Goal: Transaction & Acquisition: Obtain resource

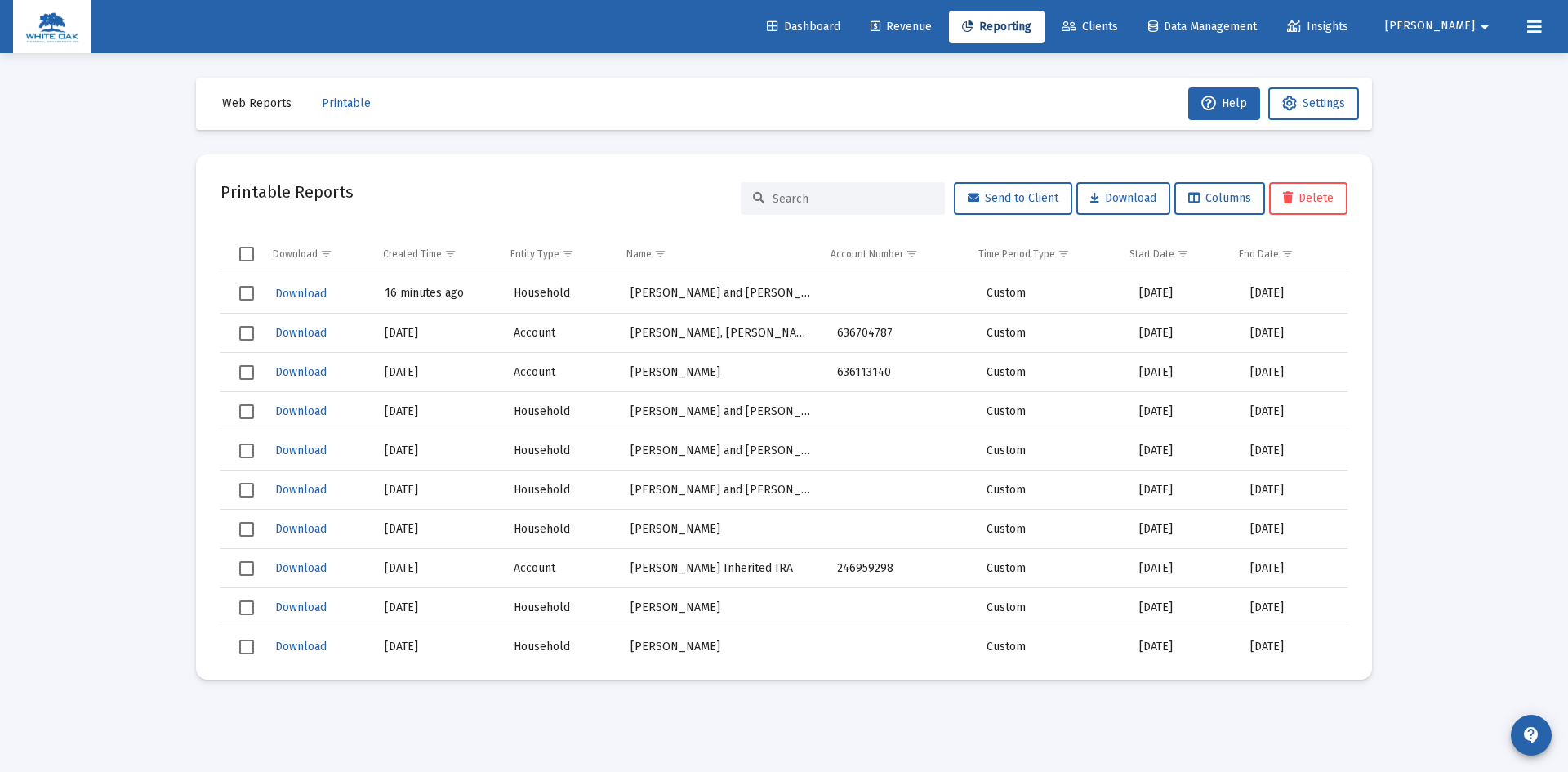
click at [1118, 25] on span "Clients" at bounding box center [1090, 26] width 56 height 14
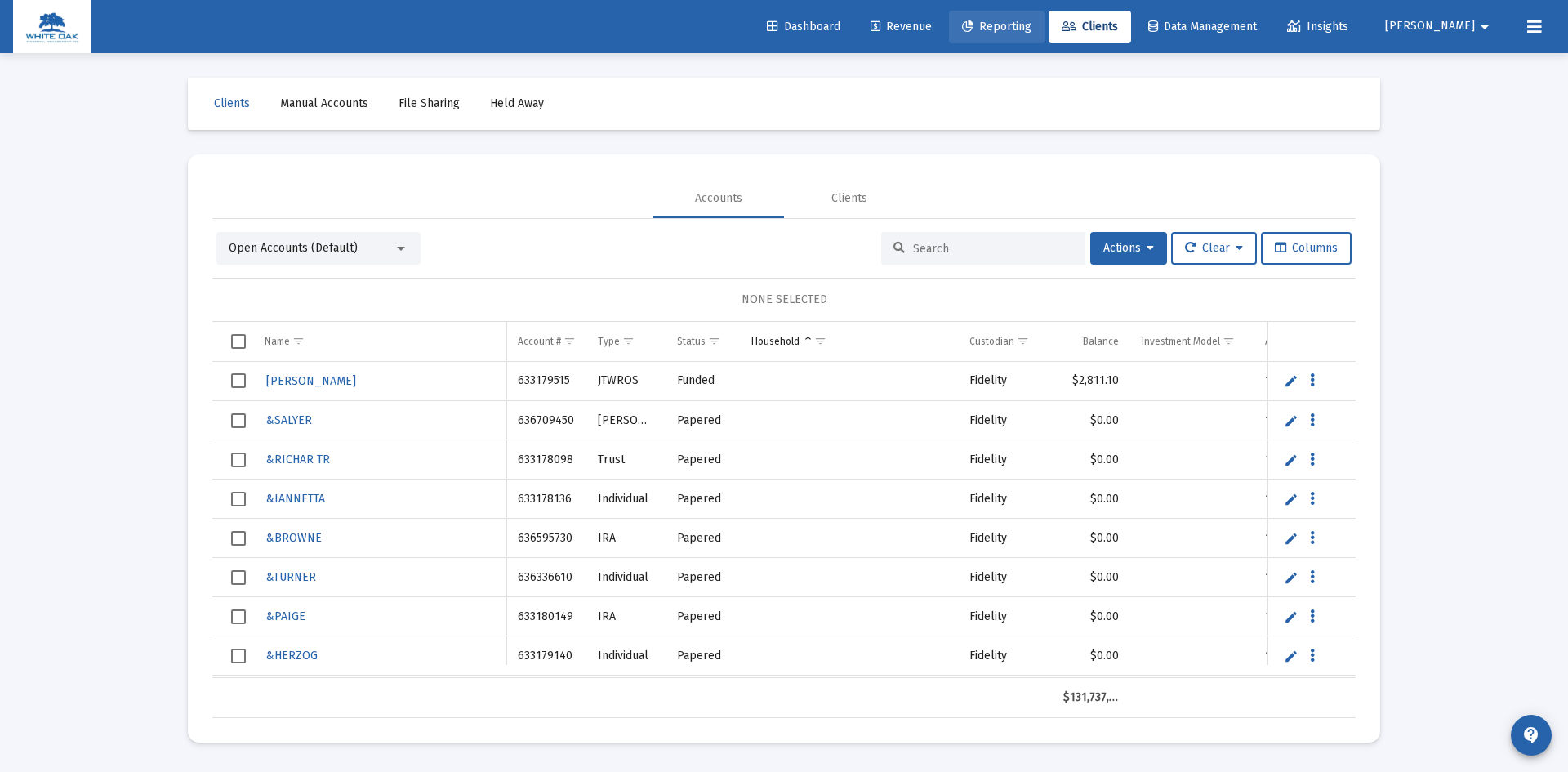
click at [1031, 23] on span "Reporting" at bounding box center [997, 26] width 70 height 14
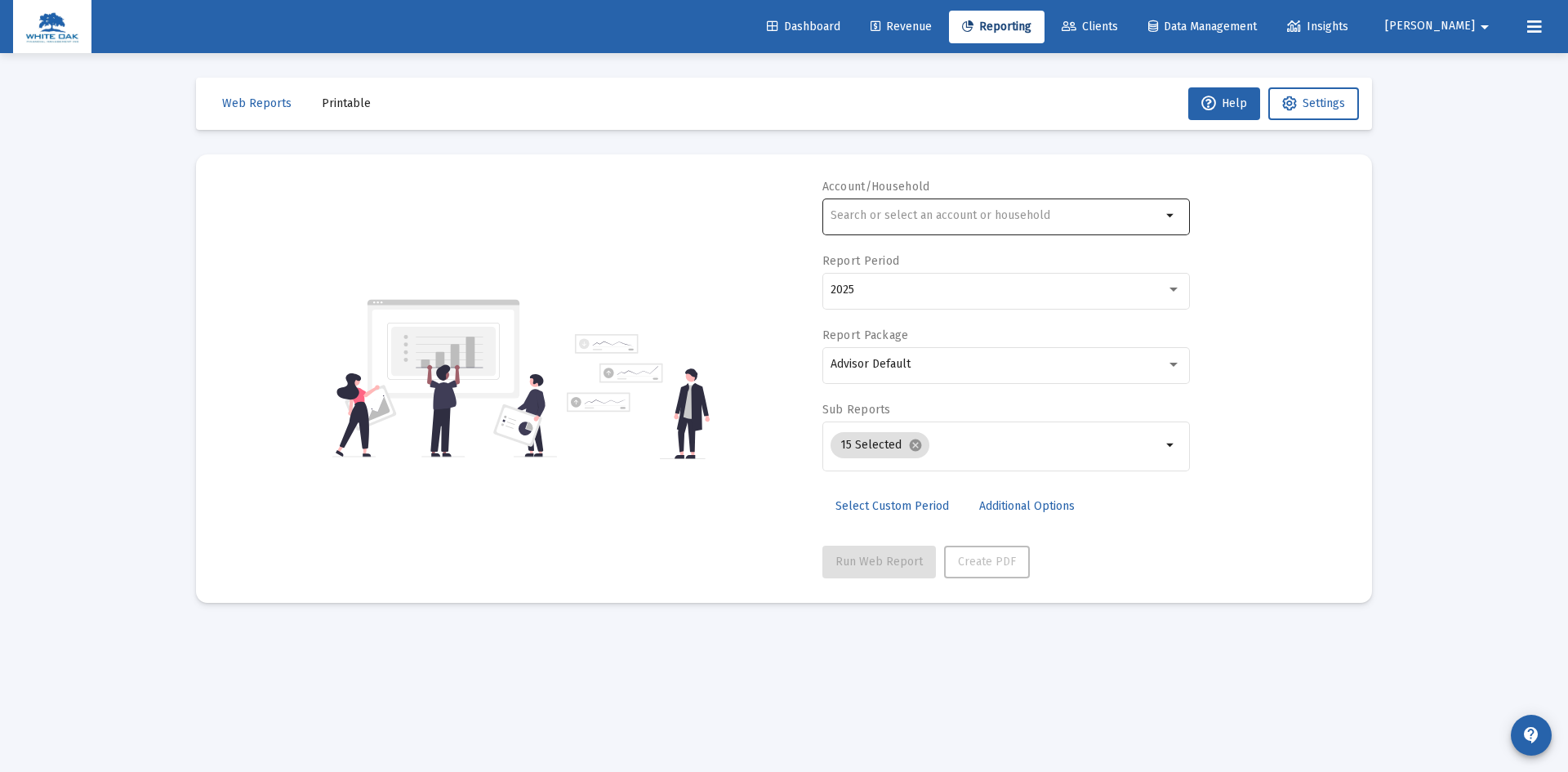
click at [908, 214] on input "text" at bounding box center [995, 215] width 330 height 14
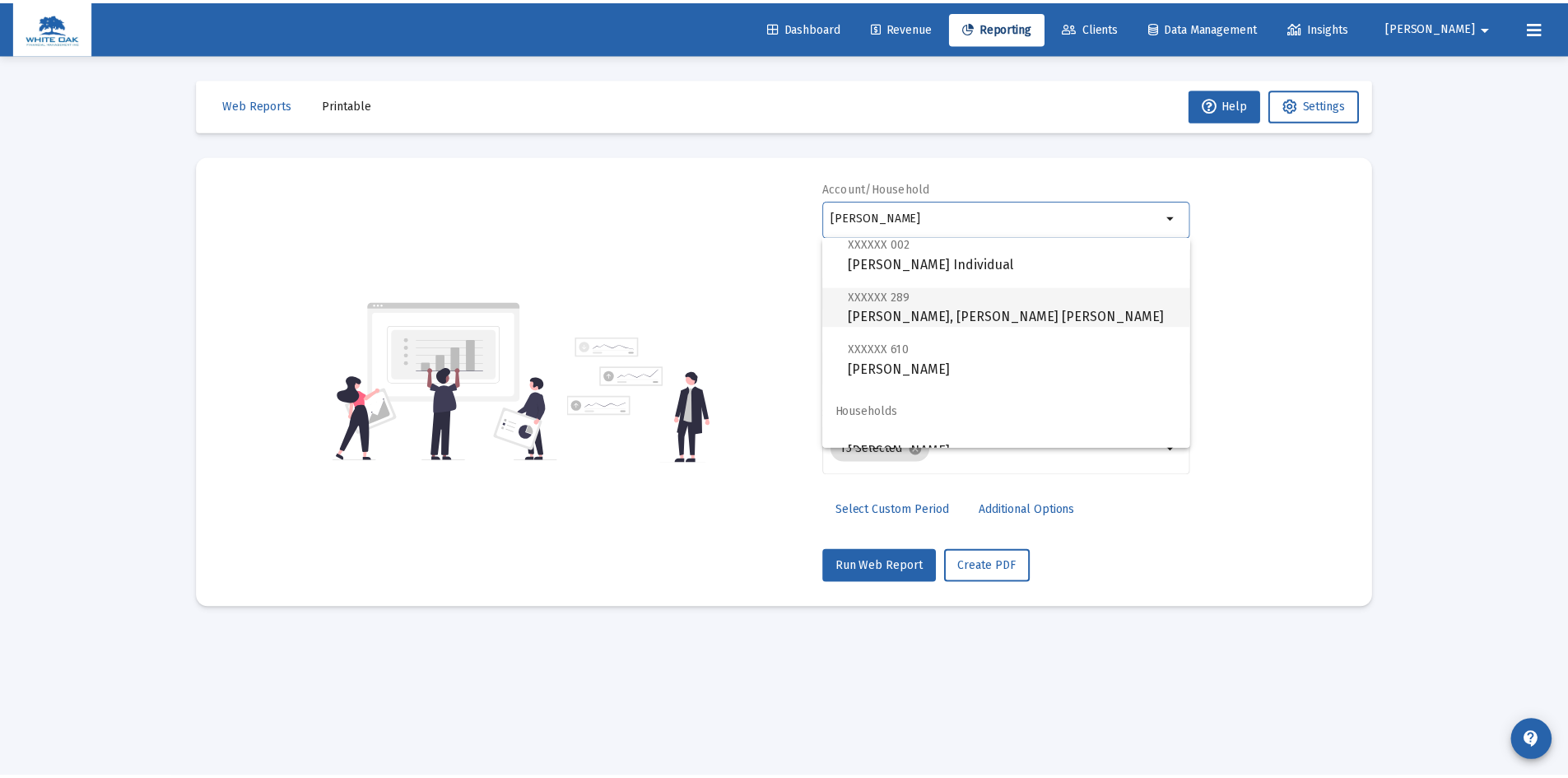
scroll to position [513, 0]
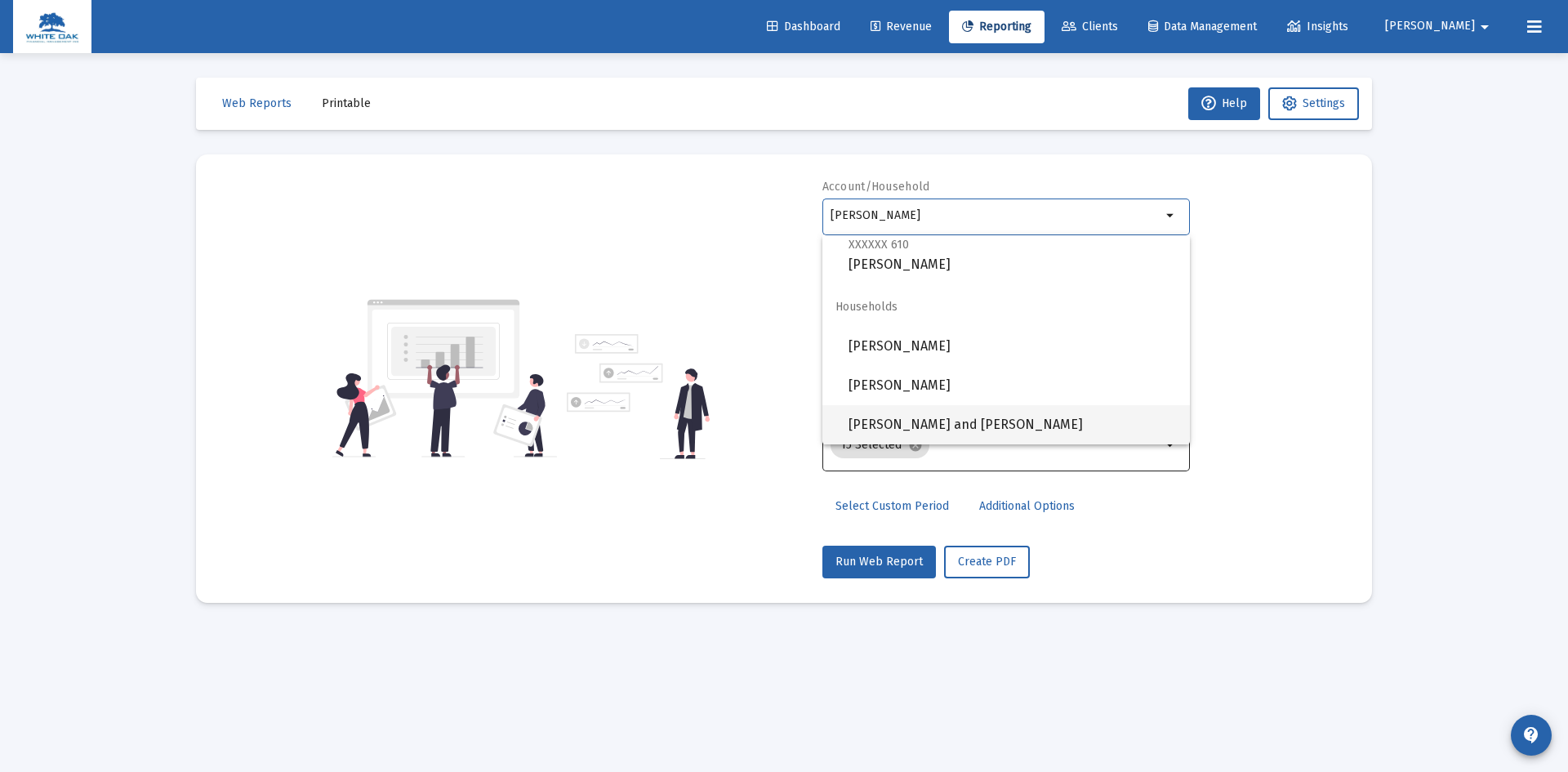
click at [1001, 419] on span "[PERSON_NAME] and [PERSON_NAME]" at bounding box center [1012, 424] width 328 height 40
type input "[PERSON_NAME] and [PERSON_NAME]"
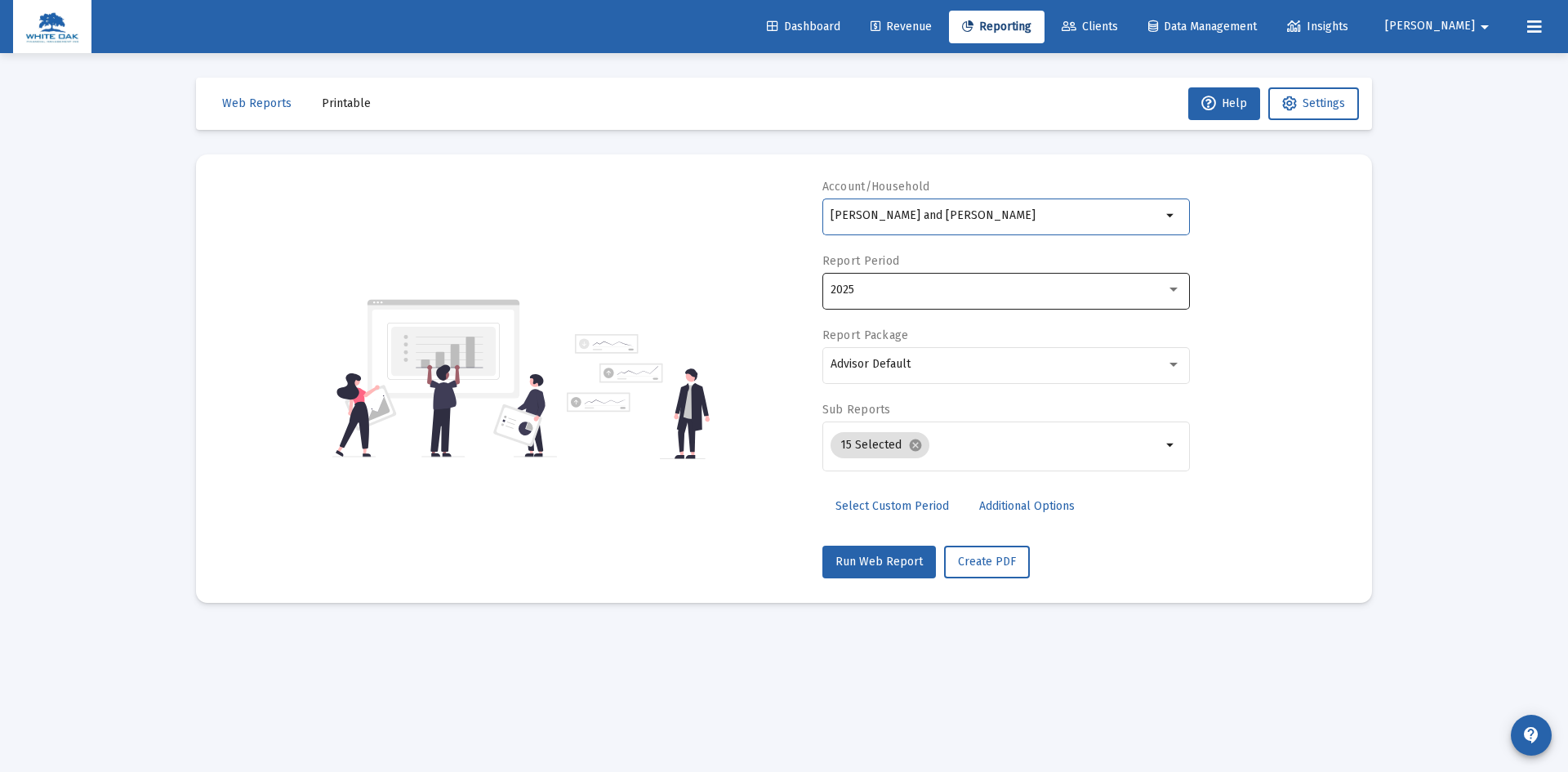
click at [1008, 297] on div "2025" at bounding box center [1005, 289] width 351 height 40
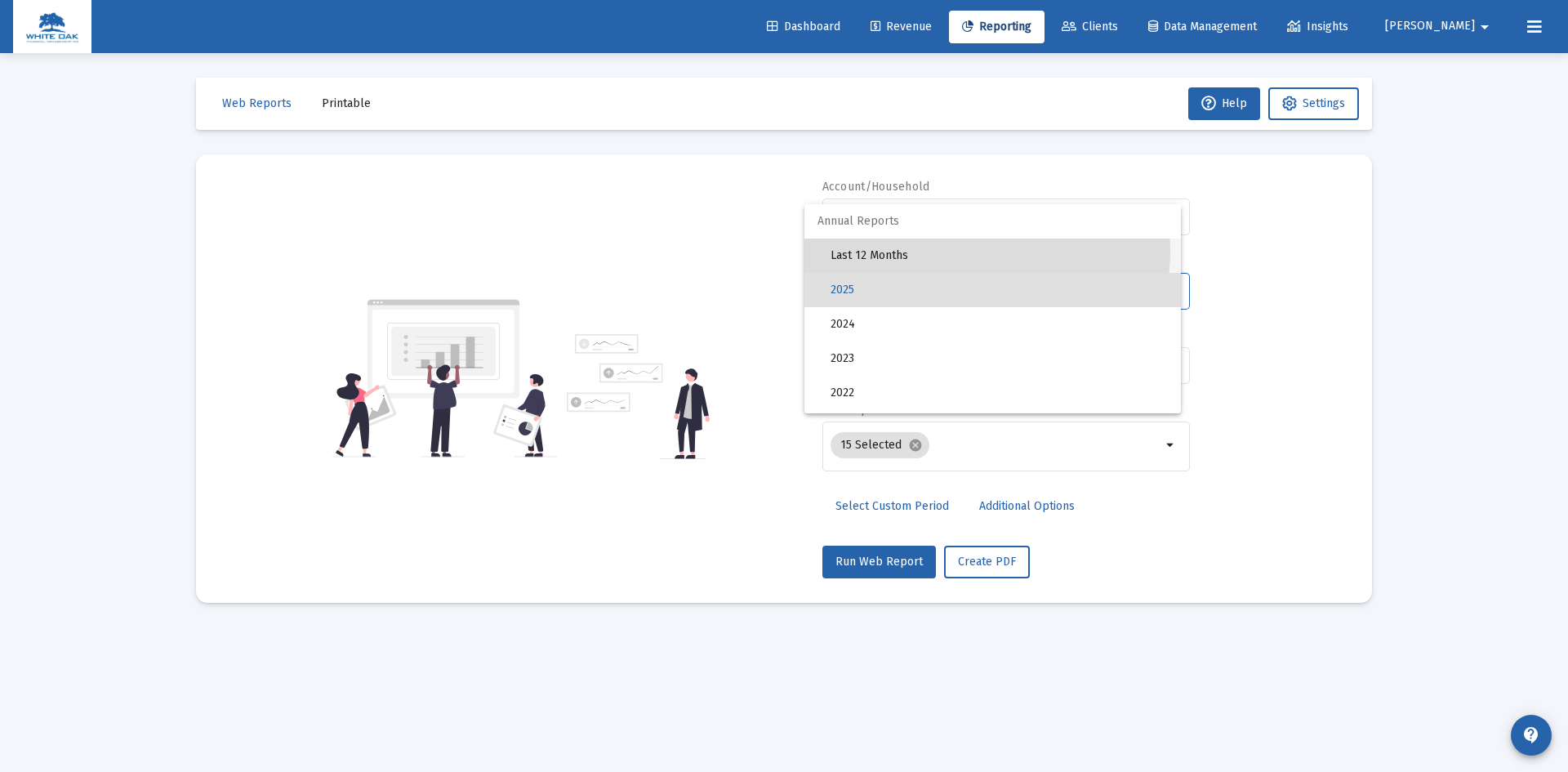
click at [967, 250] on span "Last 12 Months" at bounding box center [998, 255] width 337 height 34
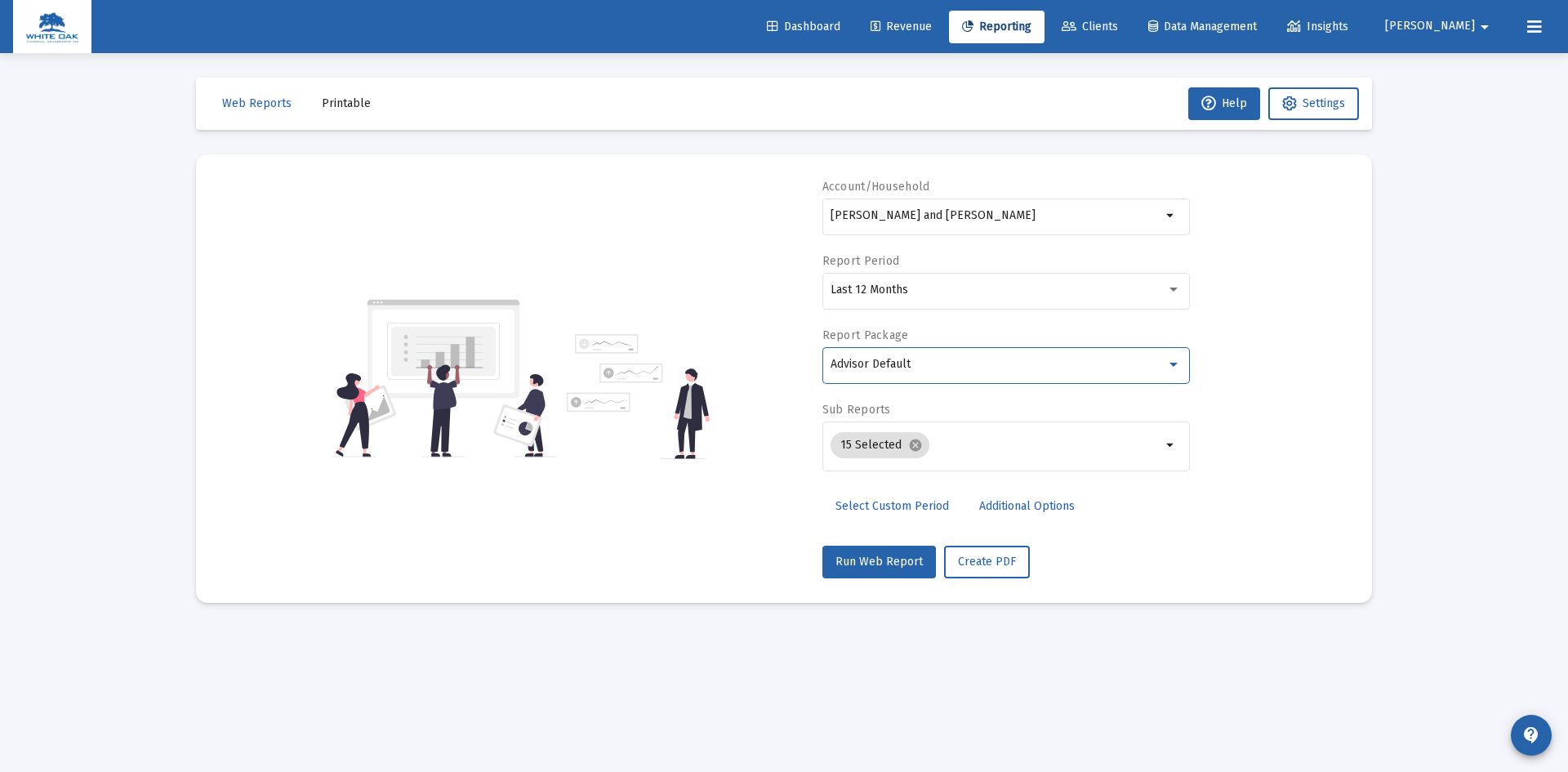
click at [955, 359] on div "Advisor Default" at bounding box center [997, 364] width 335 height 14
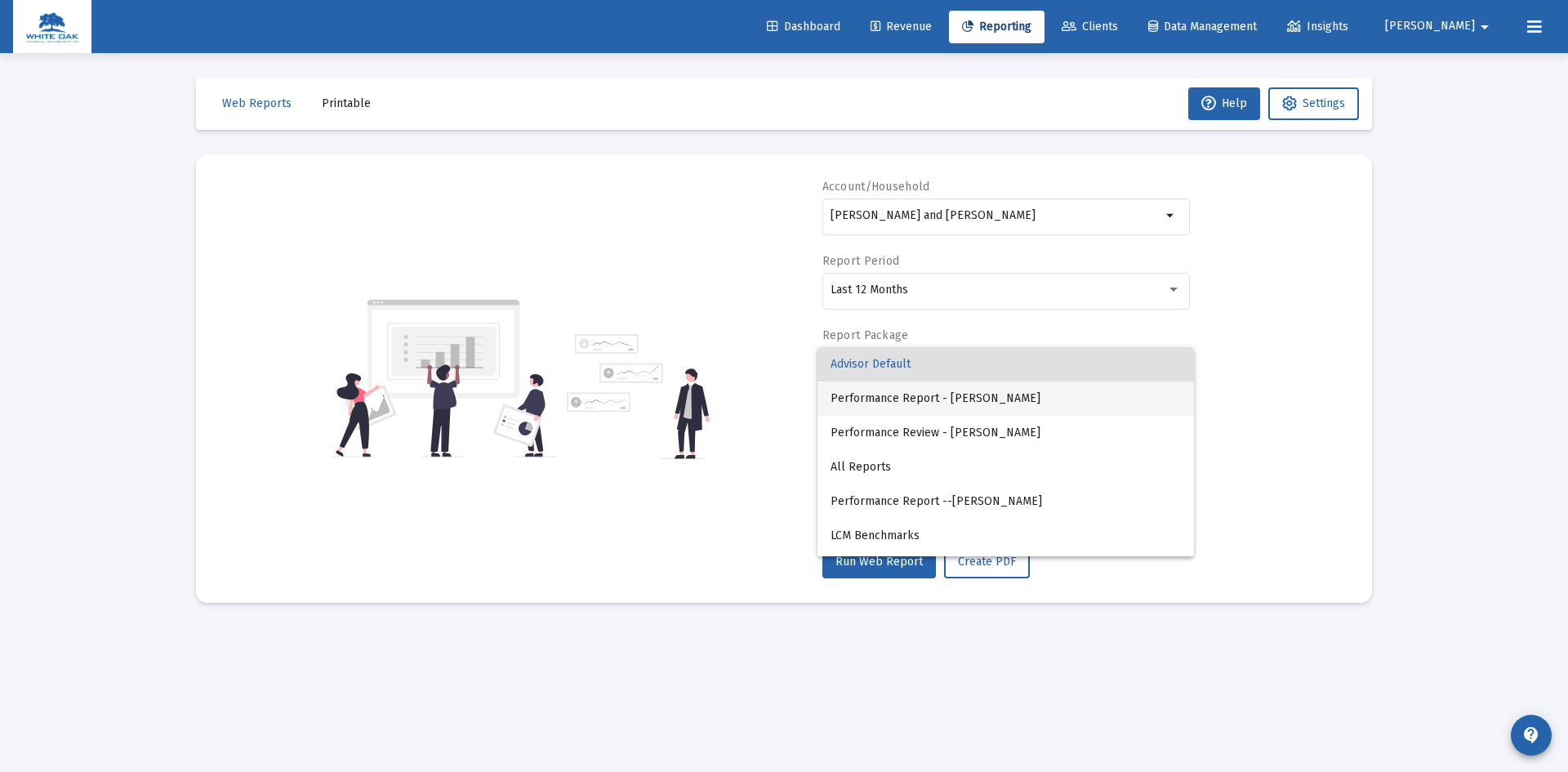
click at [946, 391] on span "Performance Report - [PERSON_NAME]" at bounding box center [1005, 398] width 351 height 34
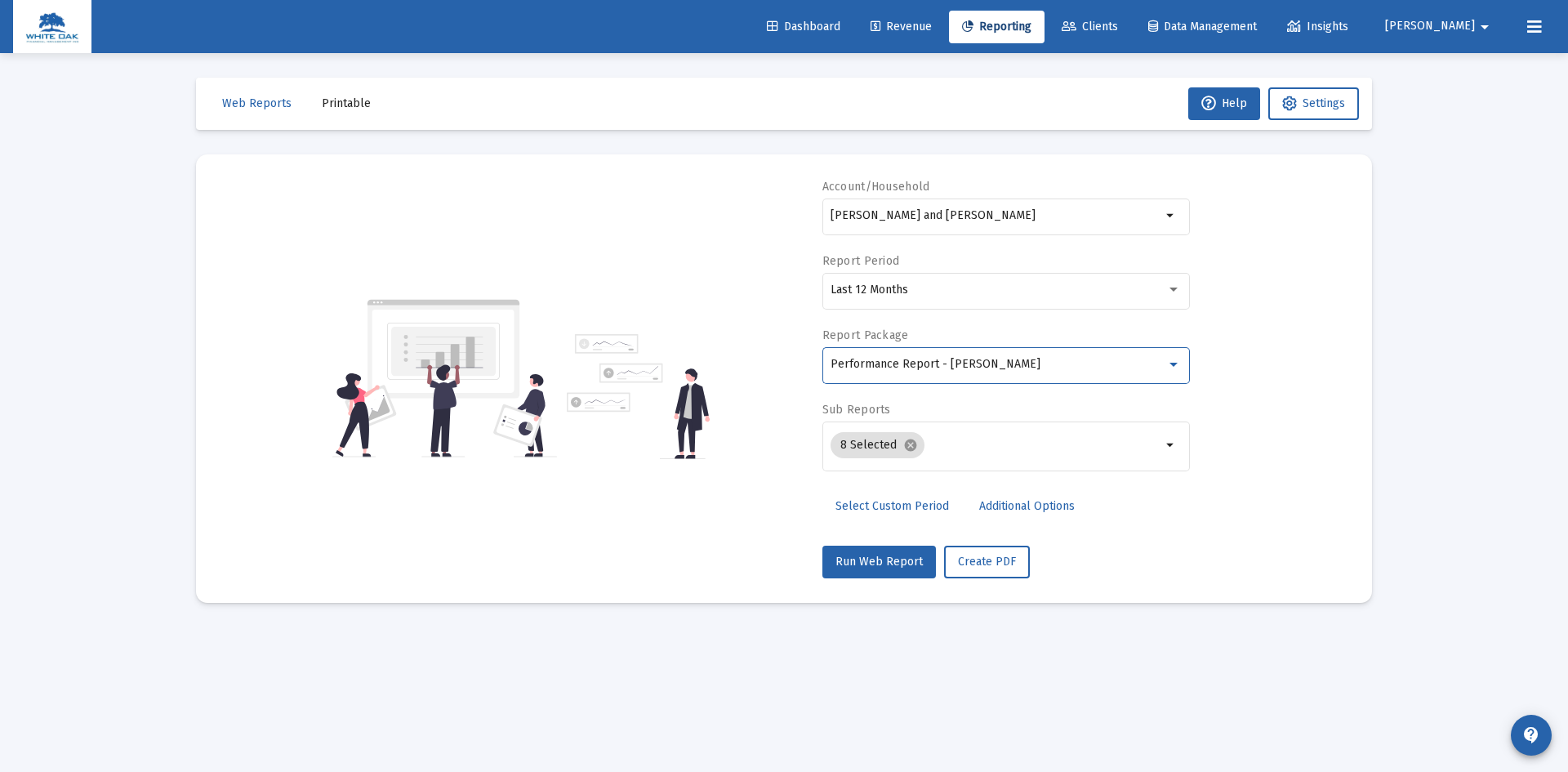
click at [993, 507] on span "Additional Options" at bounding box center [1026, 505] width 96 height 14
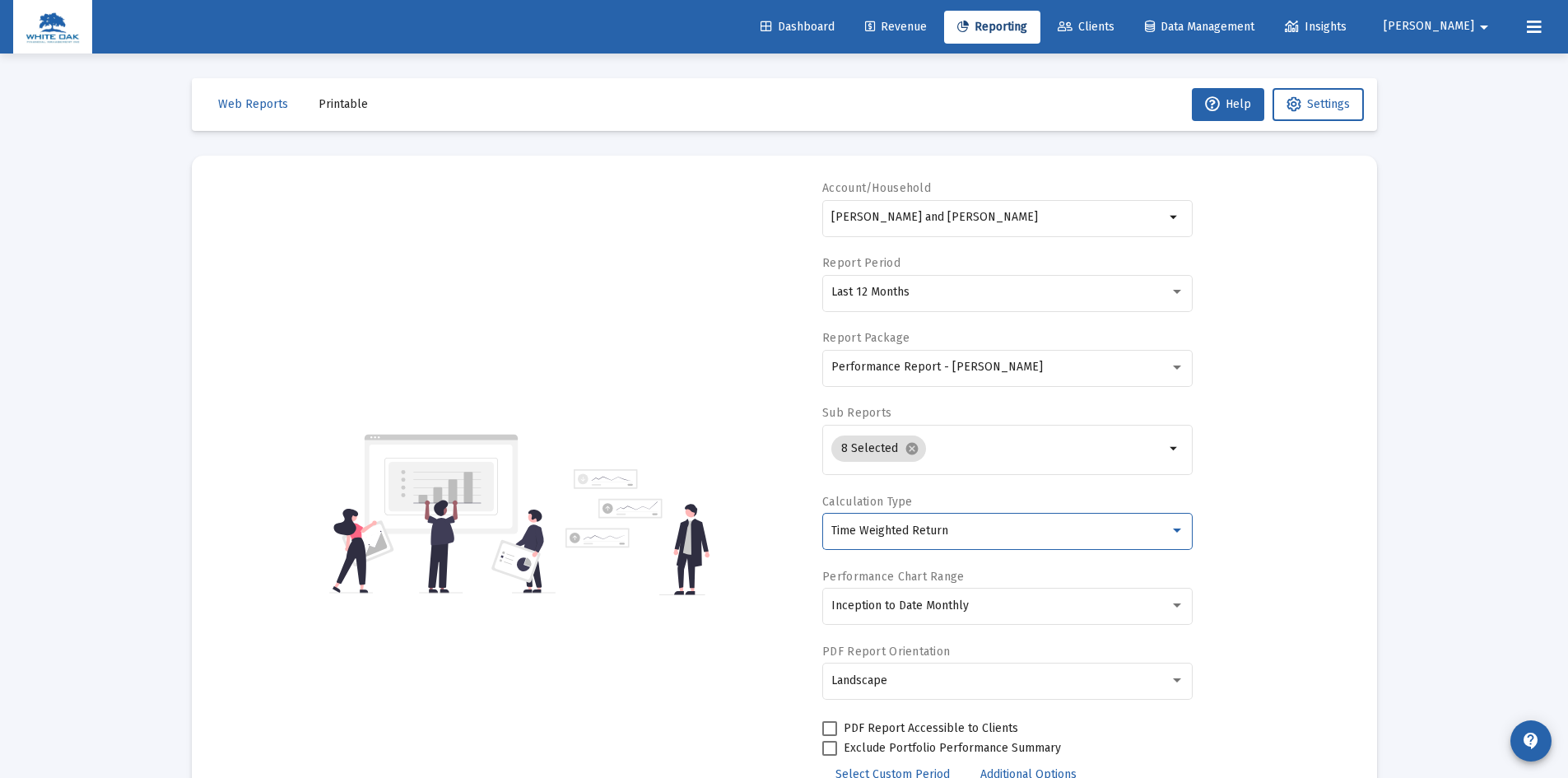
click at [992, 535] on div "Time Weighted Return" at bounding box center [1000, 531] width 338 height 14
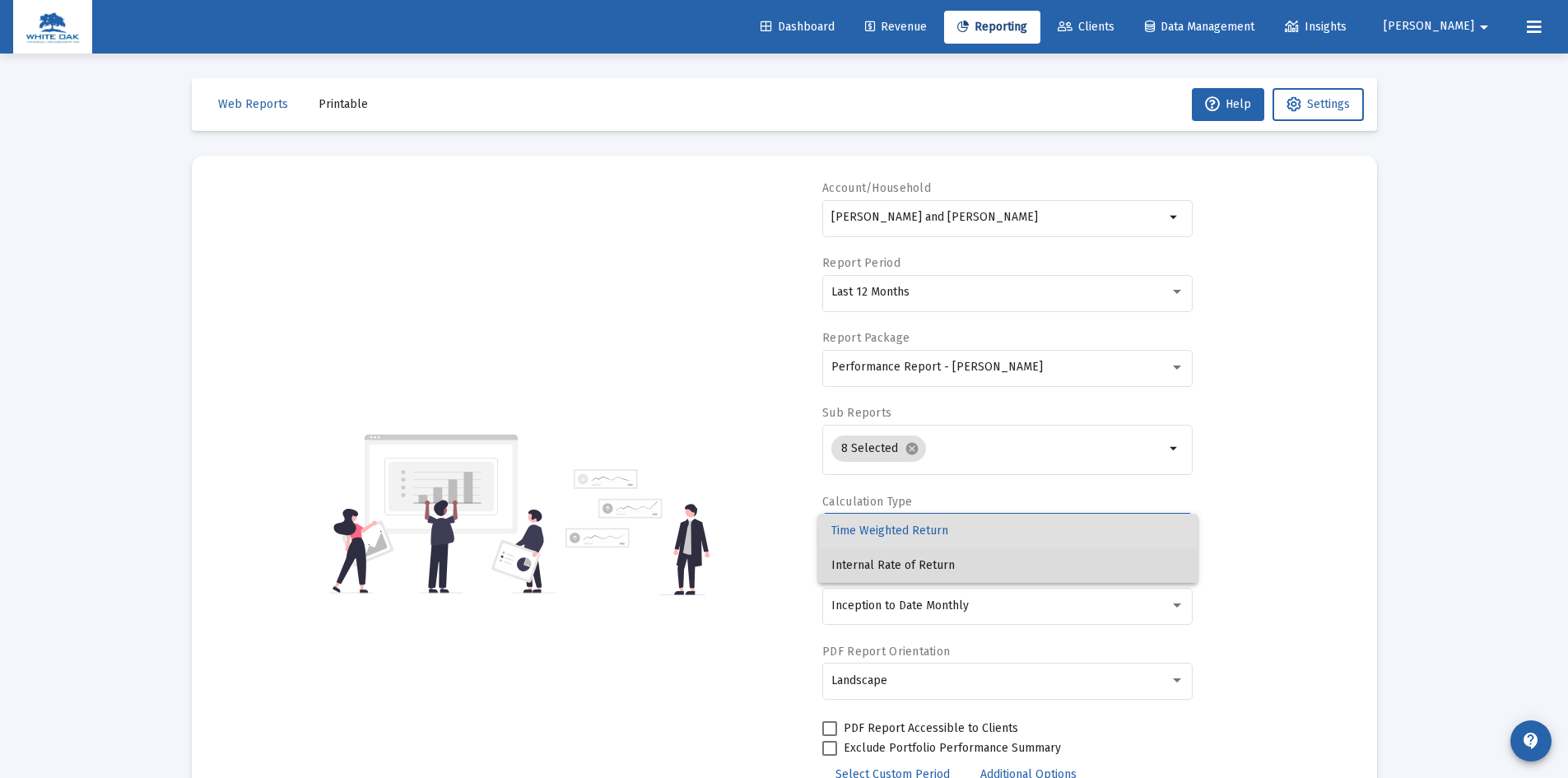
click at [975, 561] on span "Internal Rate of Return" at bounding box center [1008, 565] width 354 height 34
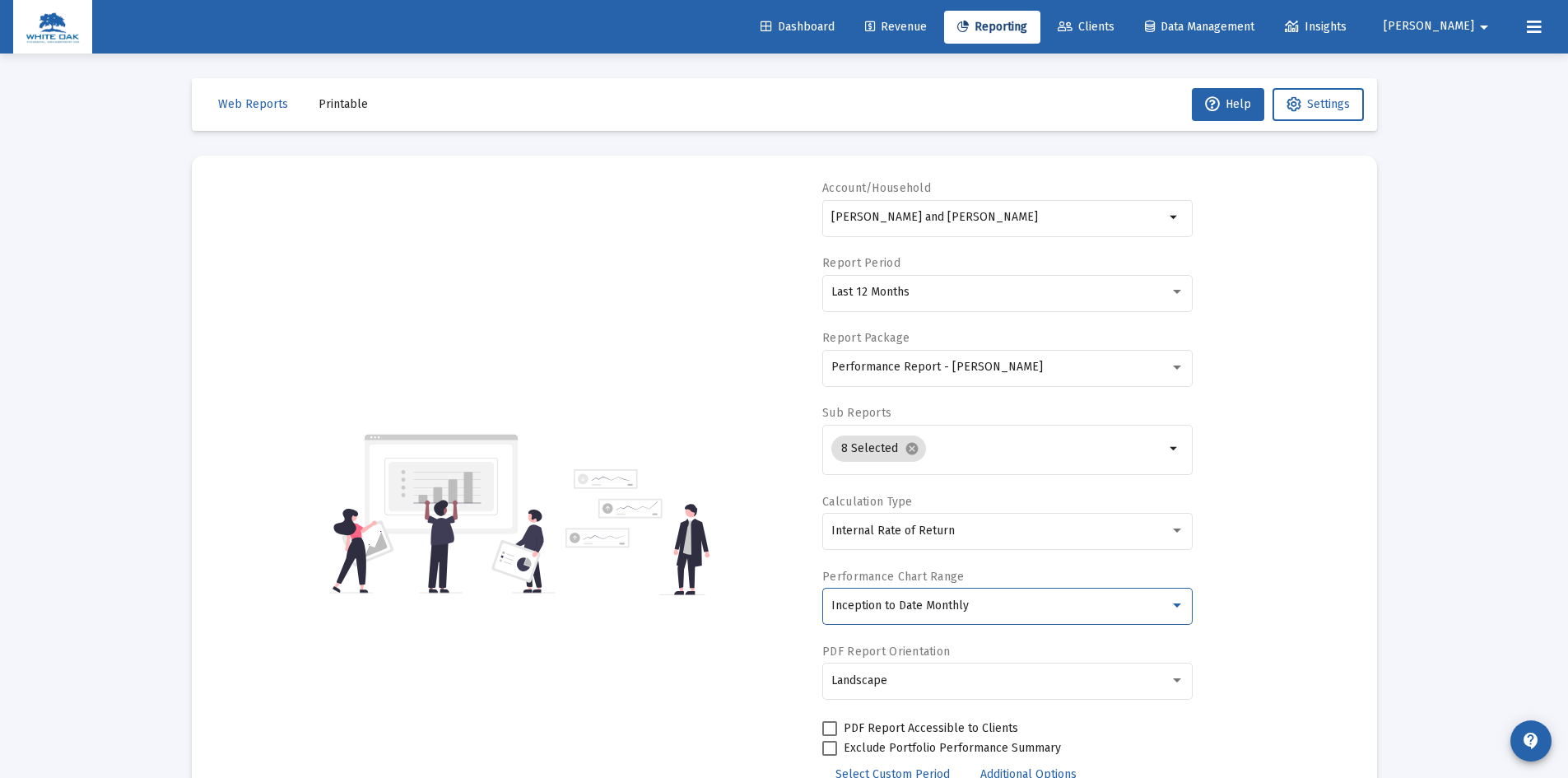
click at [982, 606] on div "Inception to Date Monthly" at bounding box center [1000, 606] width 338 height 14
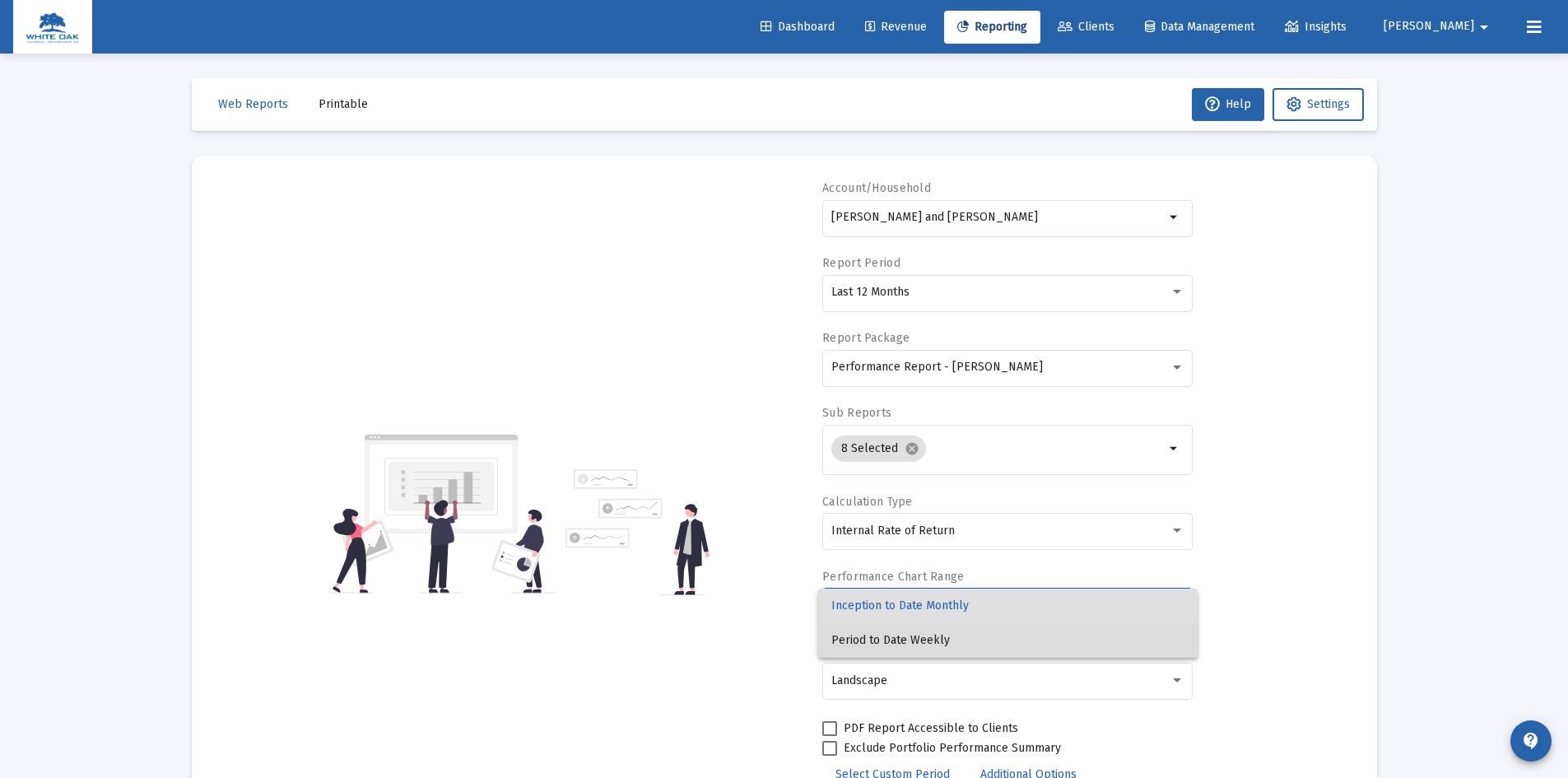
click at [954, 639] on span "Period to Date Weekly" at bounding box center [1008, 640] width 354 height 34
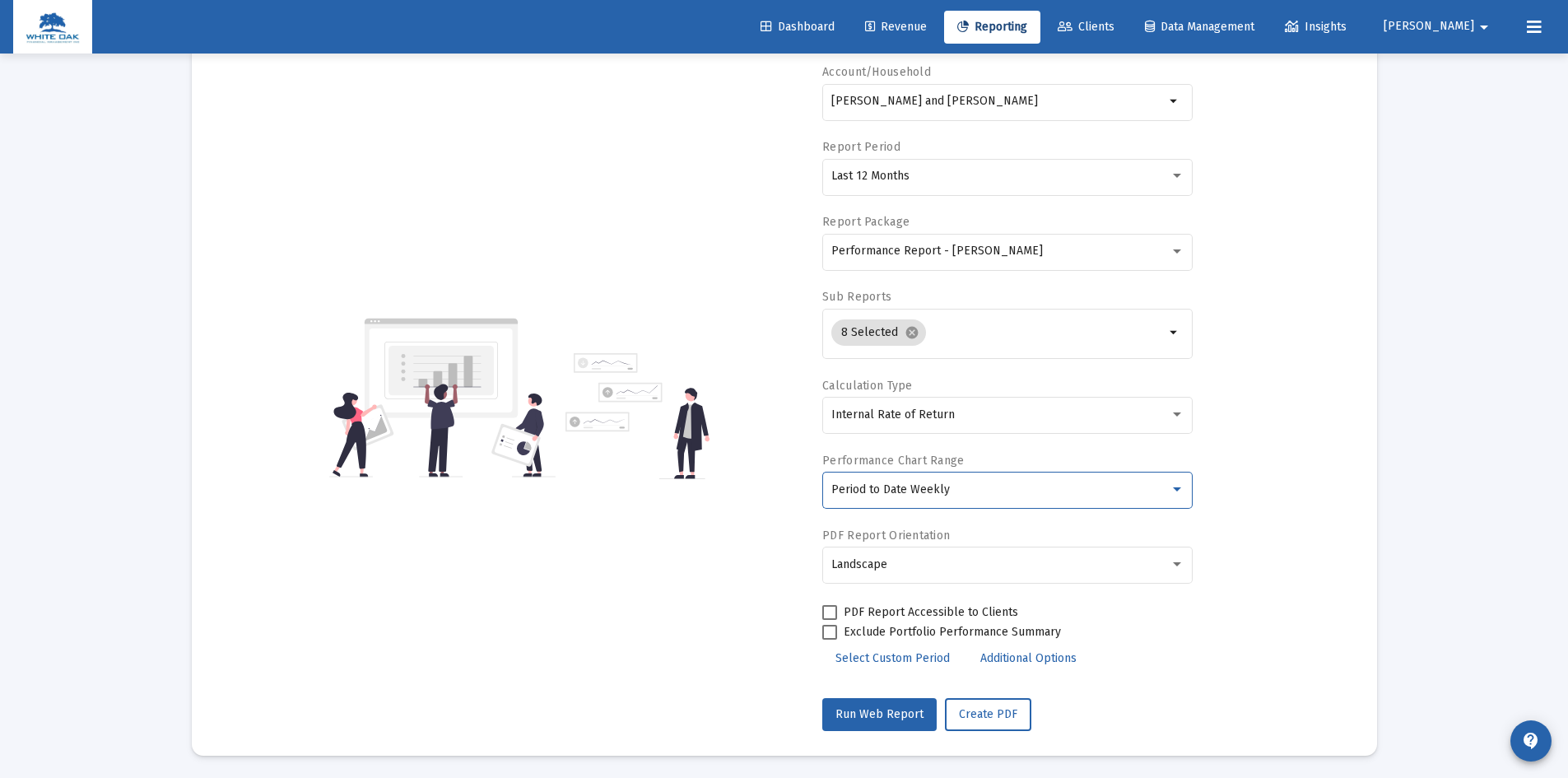
scroll to position [119, 0]
click at [999, 714] on span "Create PDF" at bounding box center [989, 711] width 58 height 14
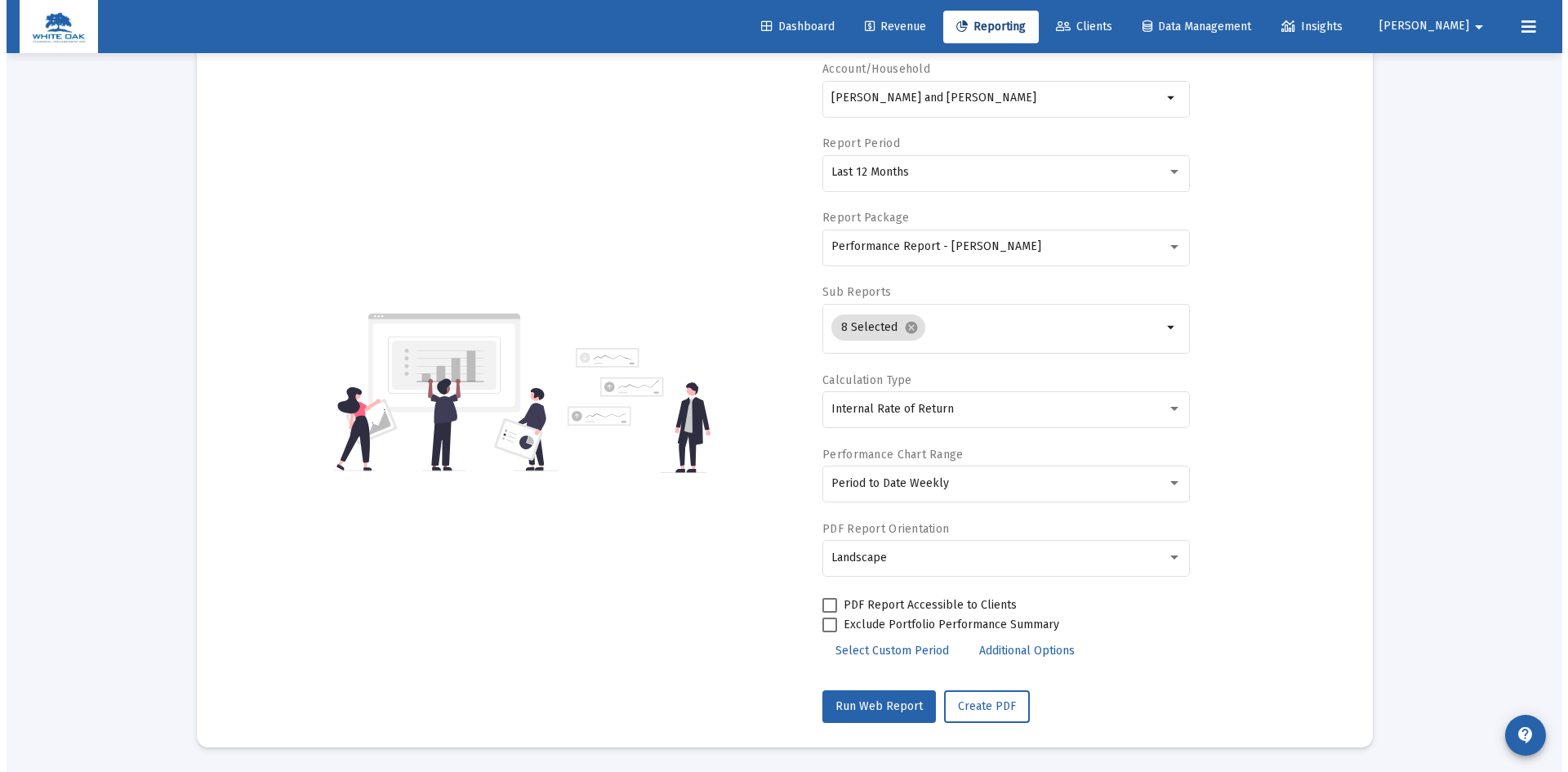
scroll to position [0, 0]
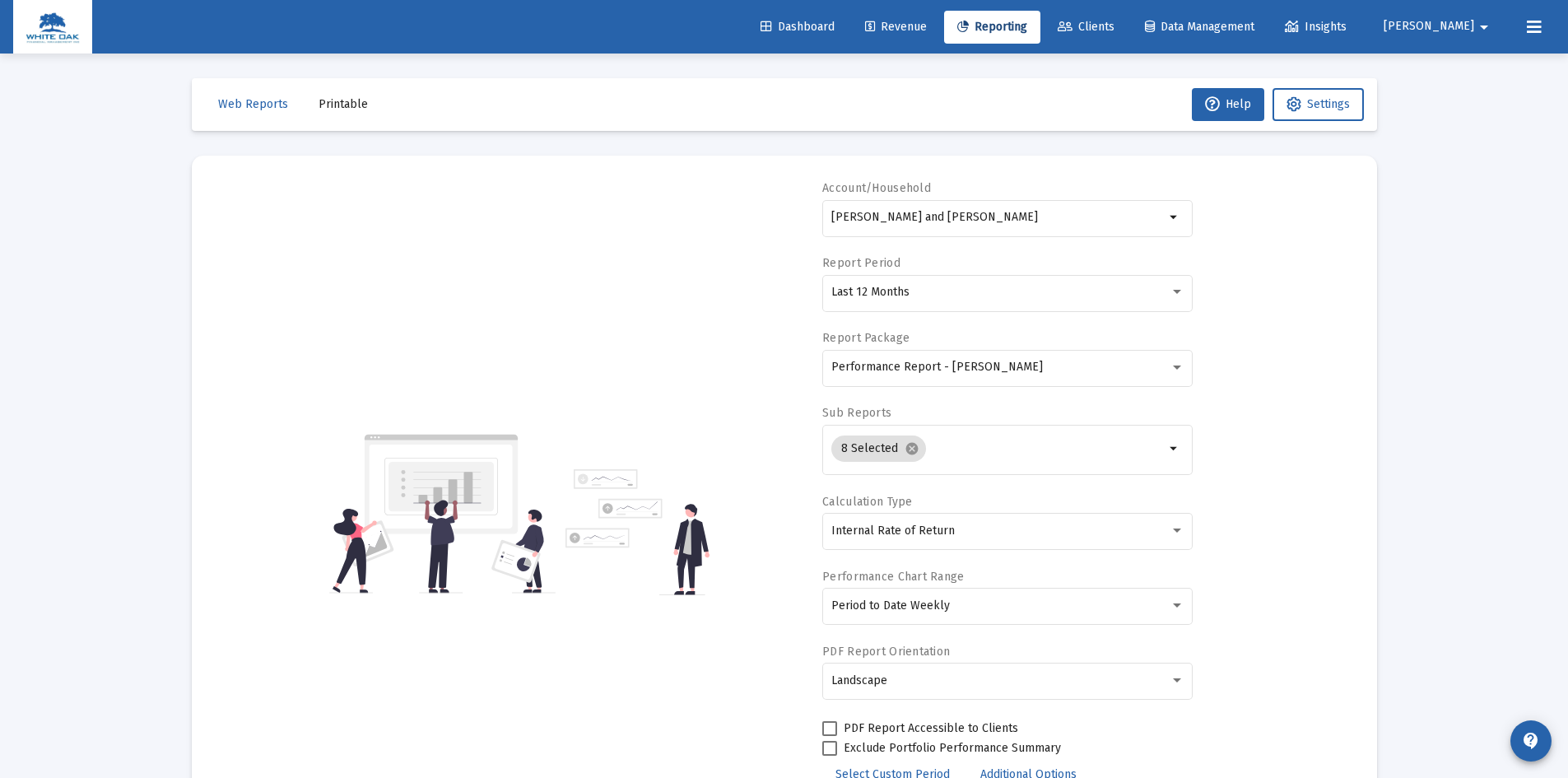
click at [333, 103] on span "Printable" at bounding box center [343, 104] width 50 height 14
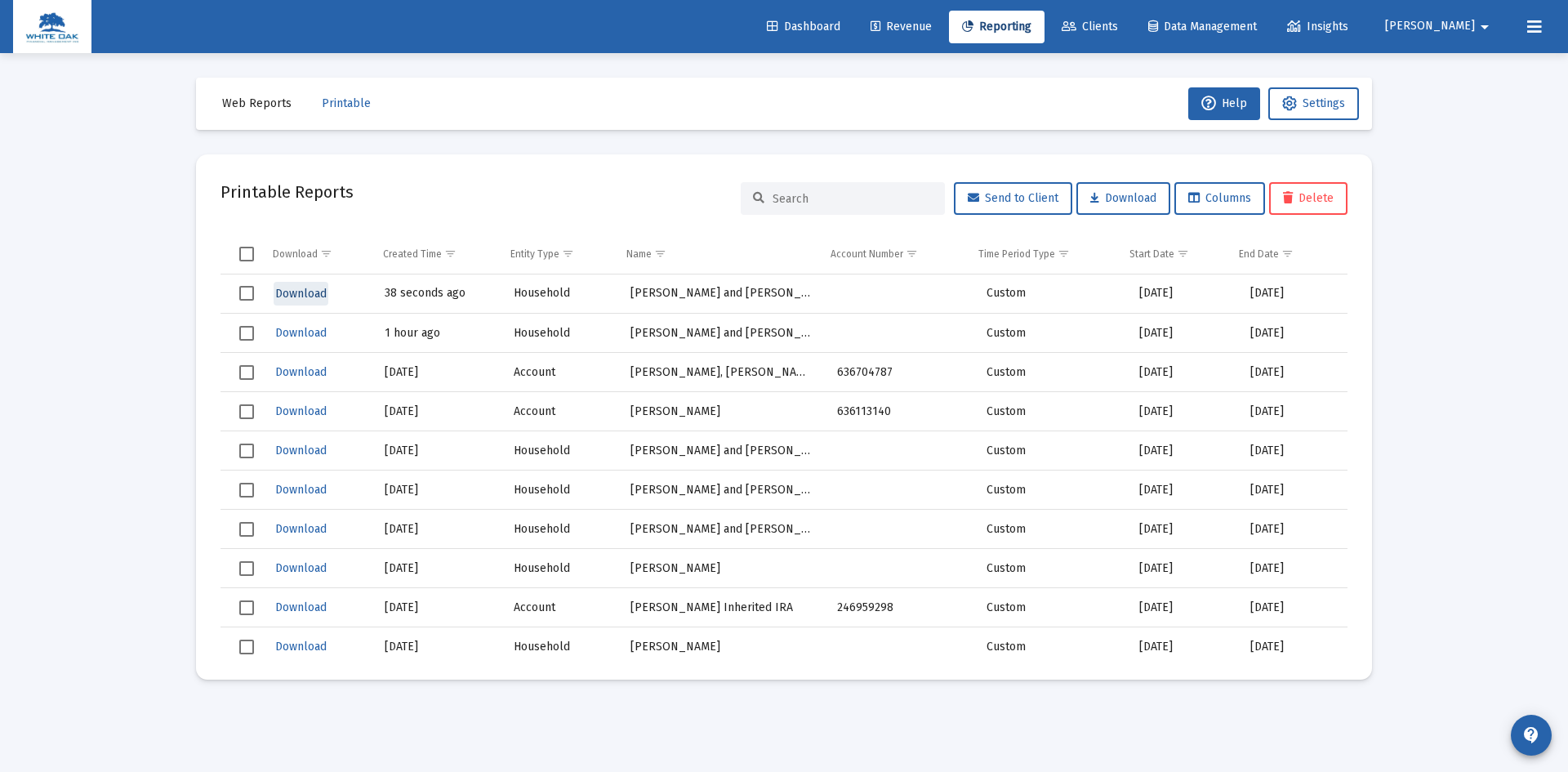
click at [302, 291] on span "Download" at bounding box center [300, 294] width 51 height 14
click at [314, 296] on span "Download" at bounding box center [300, 294] width 51 height 14
